Goal: Task Accomplishment & Management: Manage account settings

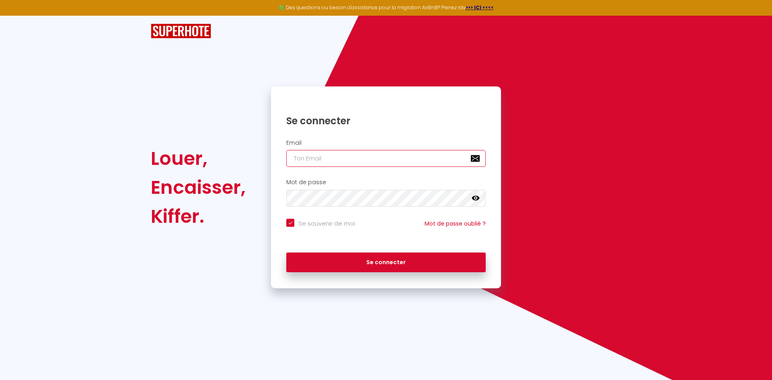
type input "[EMAIL_ADDRESS][DOMAIN_NAME]"
checkbox input "true"
click at [392, 160] on input "[EMAIL_ADDRESS][DOMAIN_NAME]" at bounding box center [386, 158] width 200 height 17
type input "yohan.giannini@gmail.com"
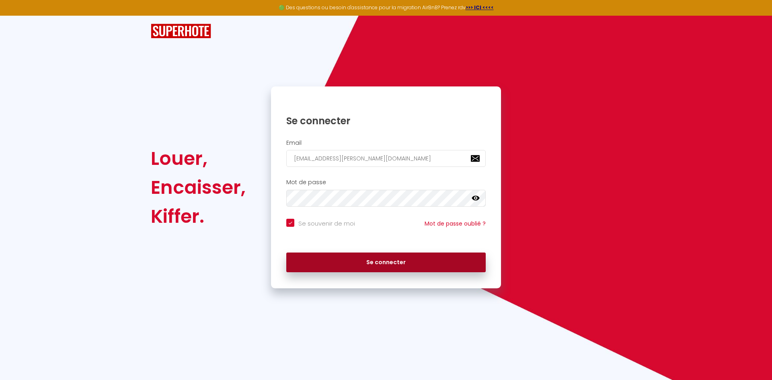
click at [405, 260] on button "Se connecter" at bounding box center [386, 263] width 200 height 20
checkbox input "true"
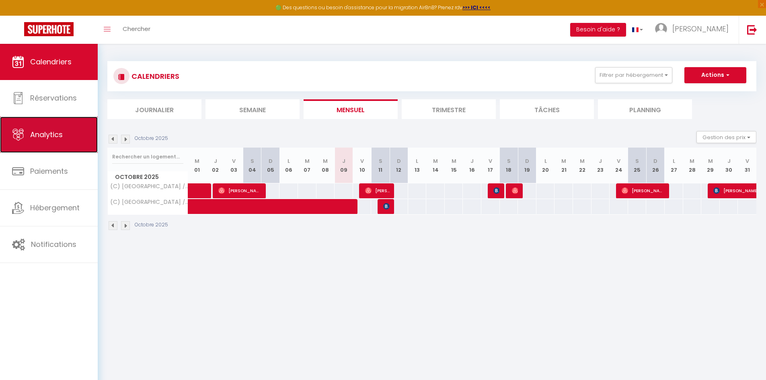
click at [46, 137] on span "Analytics" at bounding box center [46, 135] width 33 height 10
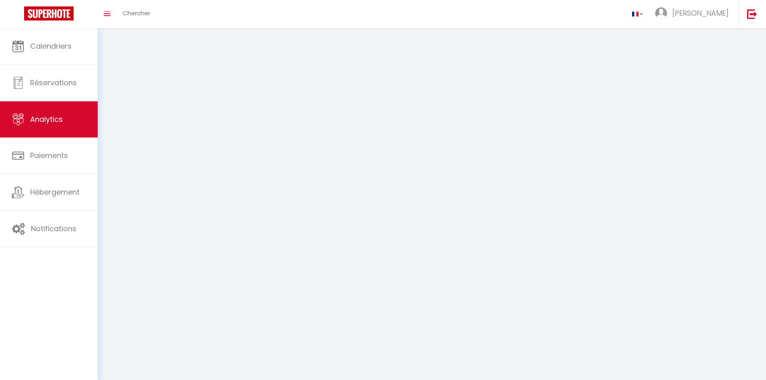
select select "2025"
select select "10"
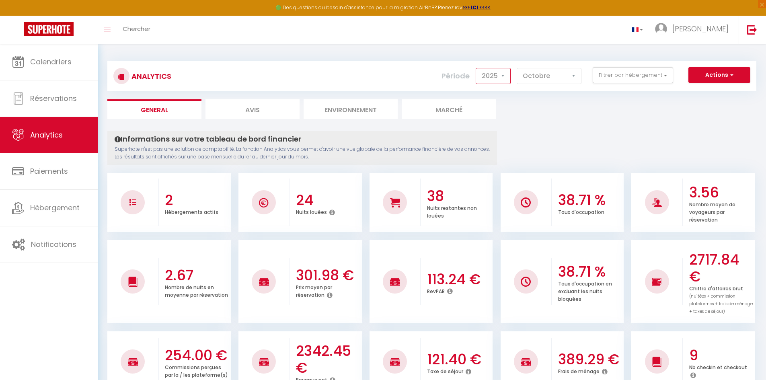
click at [506, 77] on select "2014 2015 2016 2017 2018 2019 2020 2021 2022 2023 2024 2025 2026 2027" at bounding box center [493, 76] width 35 height 16
select select "2024"
click at [477, 68] on select "2014 2015 2016 2017 2018 2019 2020 2021 2022 2023 2024 2025 2026 2027" at bounding box center [493, 76] width 35 height 16
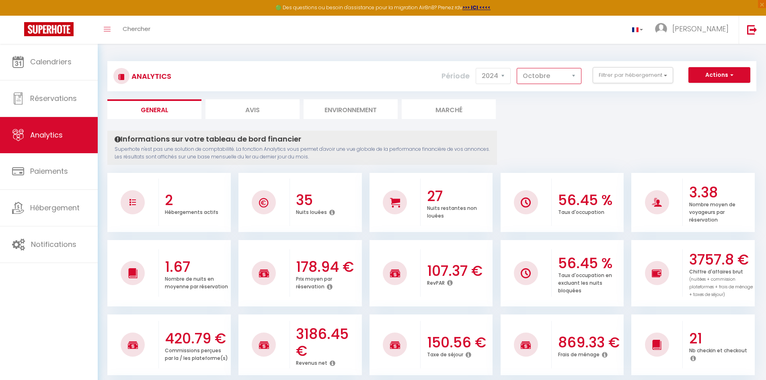
click at [554, 75] on select "Janvier Février Mars Avril Mai Juin Juillet Août Septembre Octobre Novembre Déc…" at bounding box center [549, 76] width 65 height 16
select select "9"
click at [517, 68] on select "Janvier Février Mars Avril Mai Juin Juillet Août Septembre Octobre Novembre Déc…" at bounding box center [549, 76] width 65 height 16
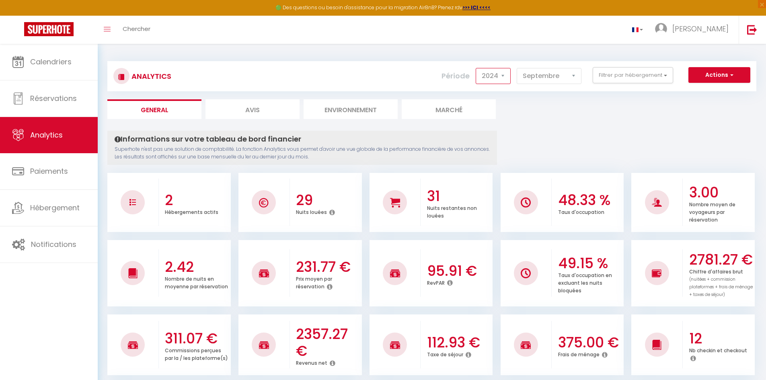
click at [503, 74] on select "2014 2015 2016 2017 2018 2019 2020 2021 2022 2023 2024 2025 2026 2027" at bounding box center [493, 76] width 35 height 16
select select "2025"
click at [477, 68] on select "2014 2015 2016 2017 2018 2019 2020 2021 2022 2023 2024 2025 2026 2027" at bounding box center [493, 76] width 35 height 16
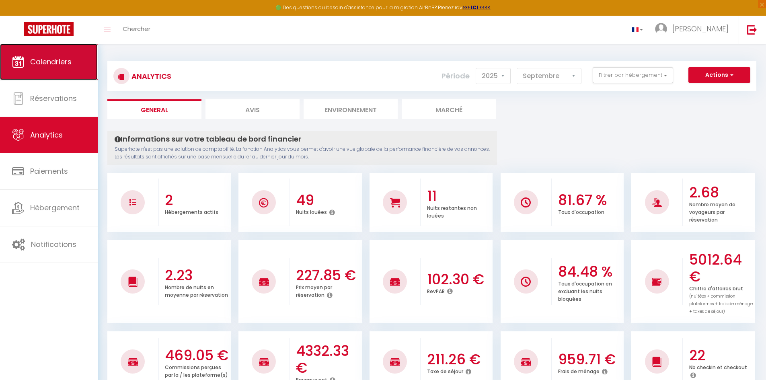
click at [77, 57] on link "Calendriers" at bounding box center [49, 62] width 98 height 36
